Goal: Task Accomplishment & Management: Use online tool/utility

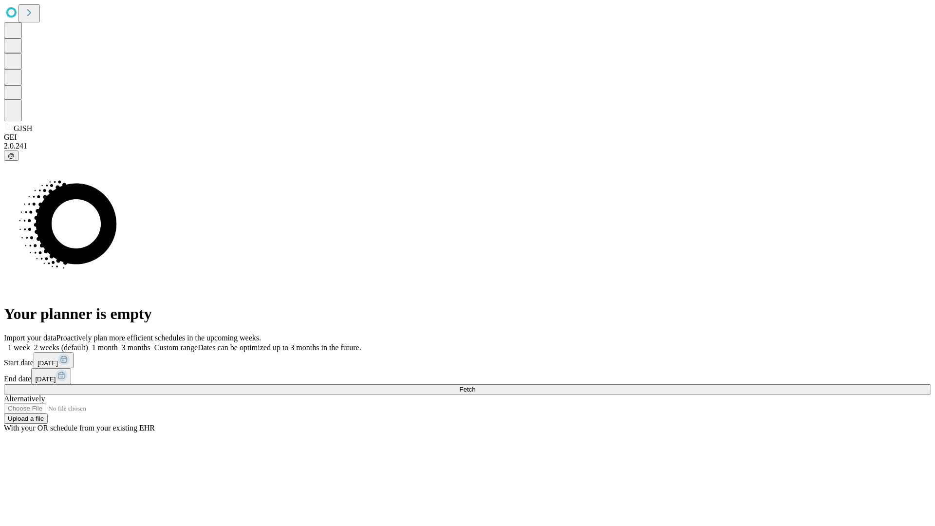
click at [475, 386] on span "Fetch" at bounding box center [467, 389] width 16 height 7
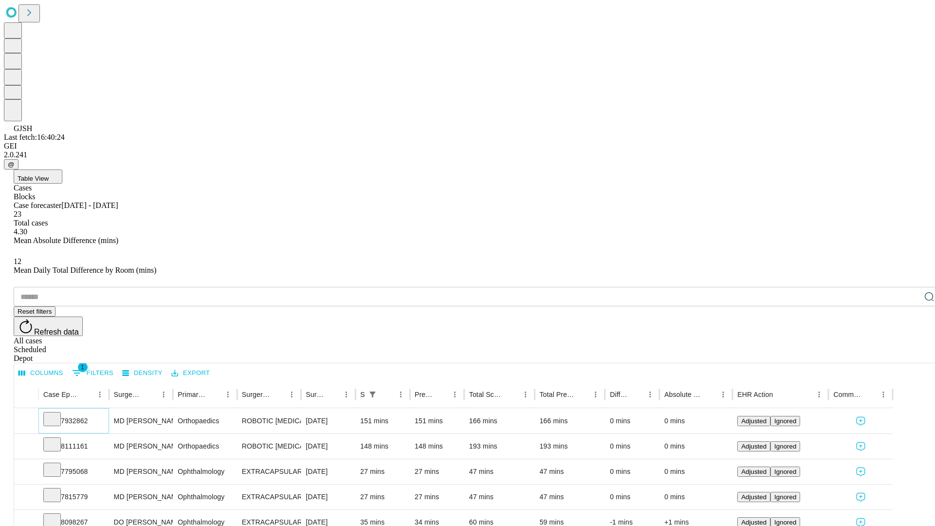
click at [57, 413] on icon at bounding box center [52, 418] width 10 height 10
